Goal: Find specific page/section

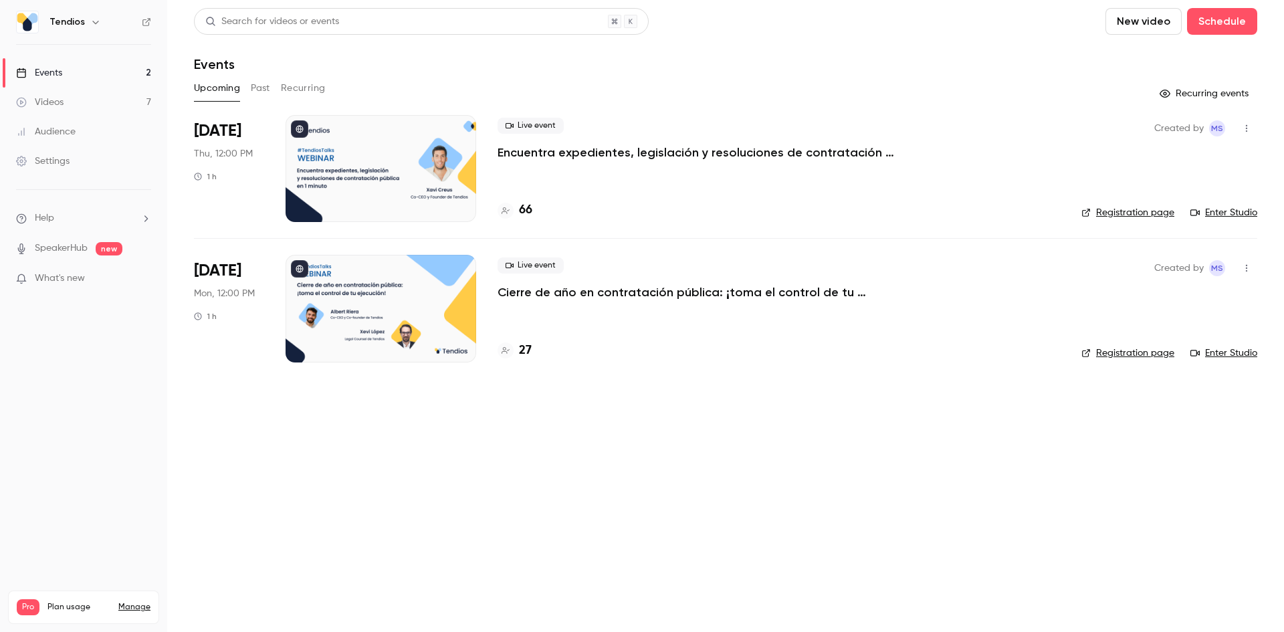
click at [600, 155] on p "Encuentra expedientes, legislación y resoluciones de contratación pública en 1 …" at bounding box center [698, 152] width 401 height 16
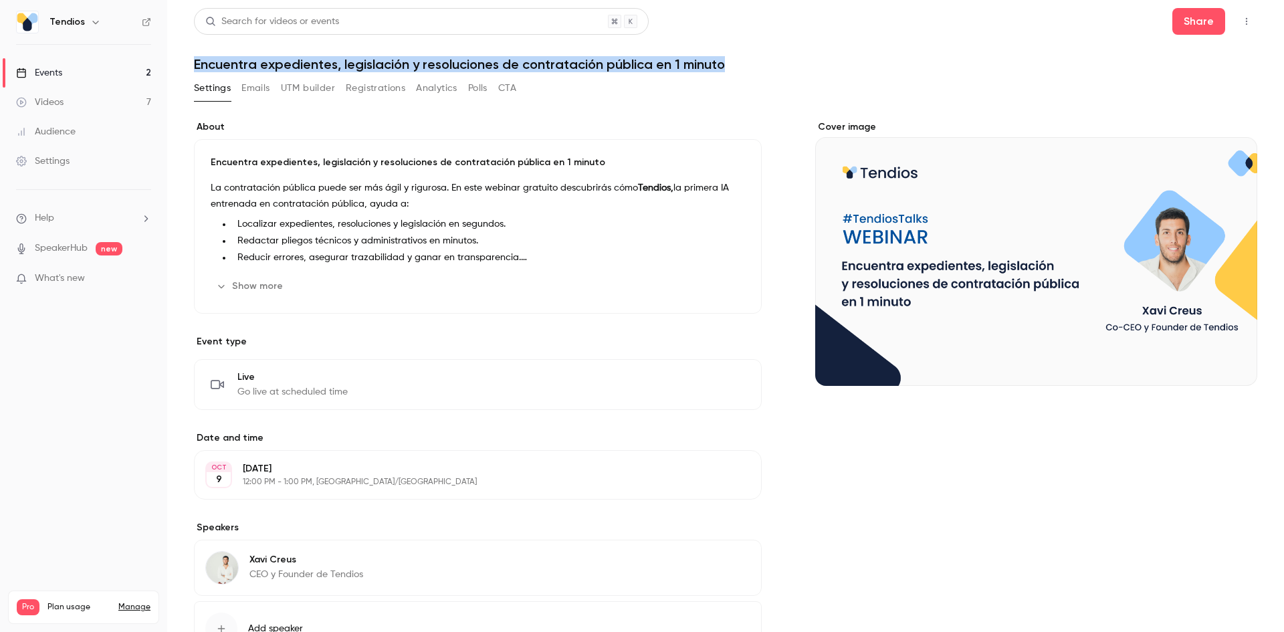
drag, startPoint x: 195, startPoint y: 63, endPoint x: 701, endPoint y: 66, distance: 506.3
click at [724, 68] on h1 "Encuentra expedientes, legislación y resoluciones de contratación pública en 1 …" at bounding box center [725, 64] width 1063 height 16
copy h1 "Encuentra expedientes, legislación y resoluciones de contratación pública en 1 …"
